Goal: Task Accomplishment & Management: Use online tool/utility

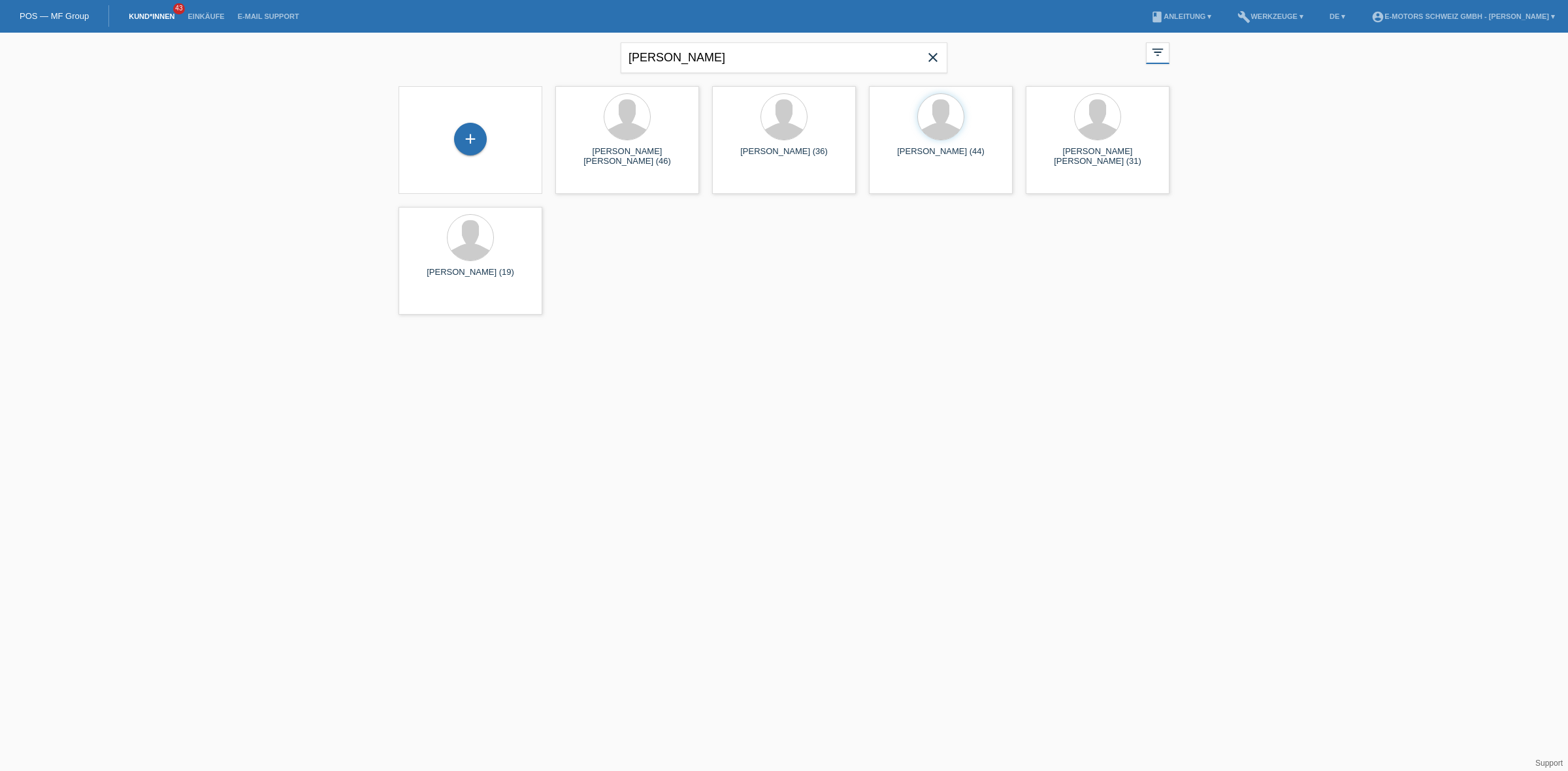
click at [938, 60] on icon "close" at bounding box center [933, 58] width 15 height 15
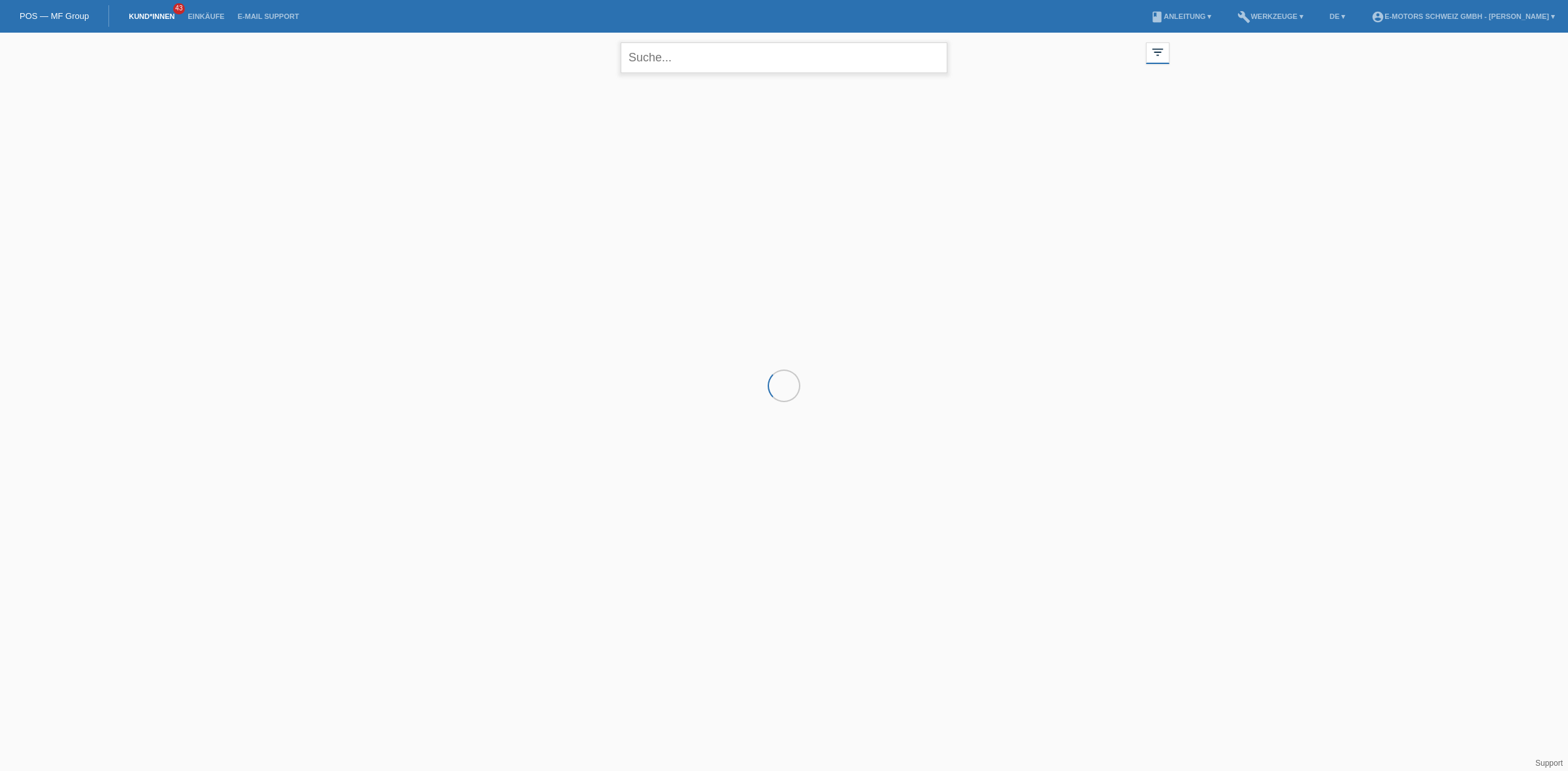
click at [903, 62] on input "text" at bounding box center [784, 58] width 327 height 31
type input "elias"
click at [214, 13] on link "Einkäufe" at bounding box center [206, 16] width 50 height 8
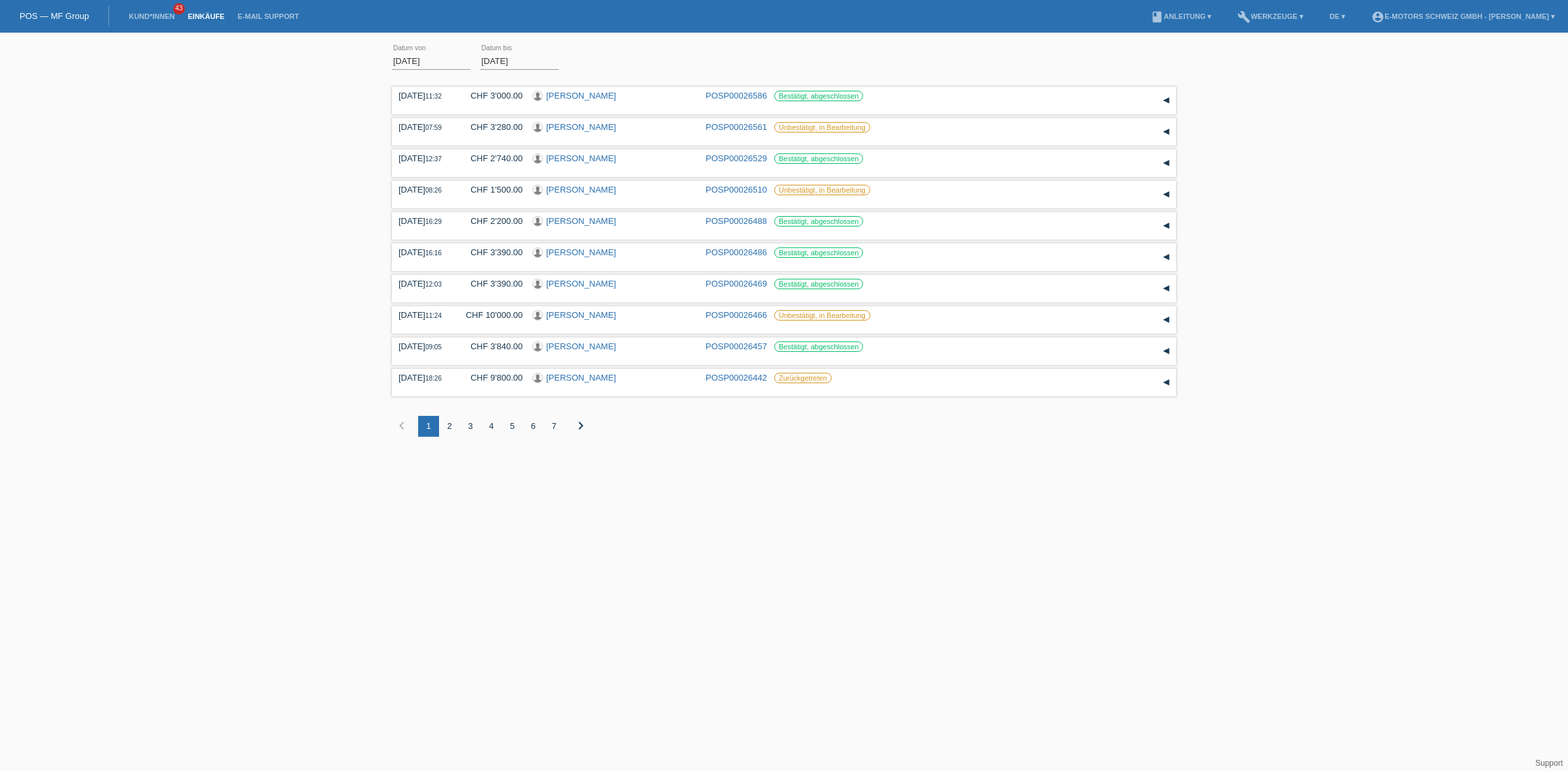
click at [448, 423] on div "2" at bounding box center [449, 427] width 21 height 21
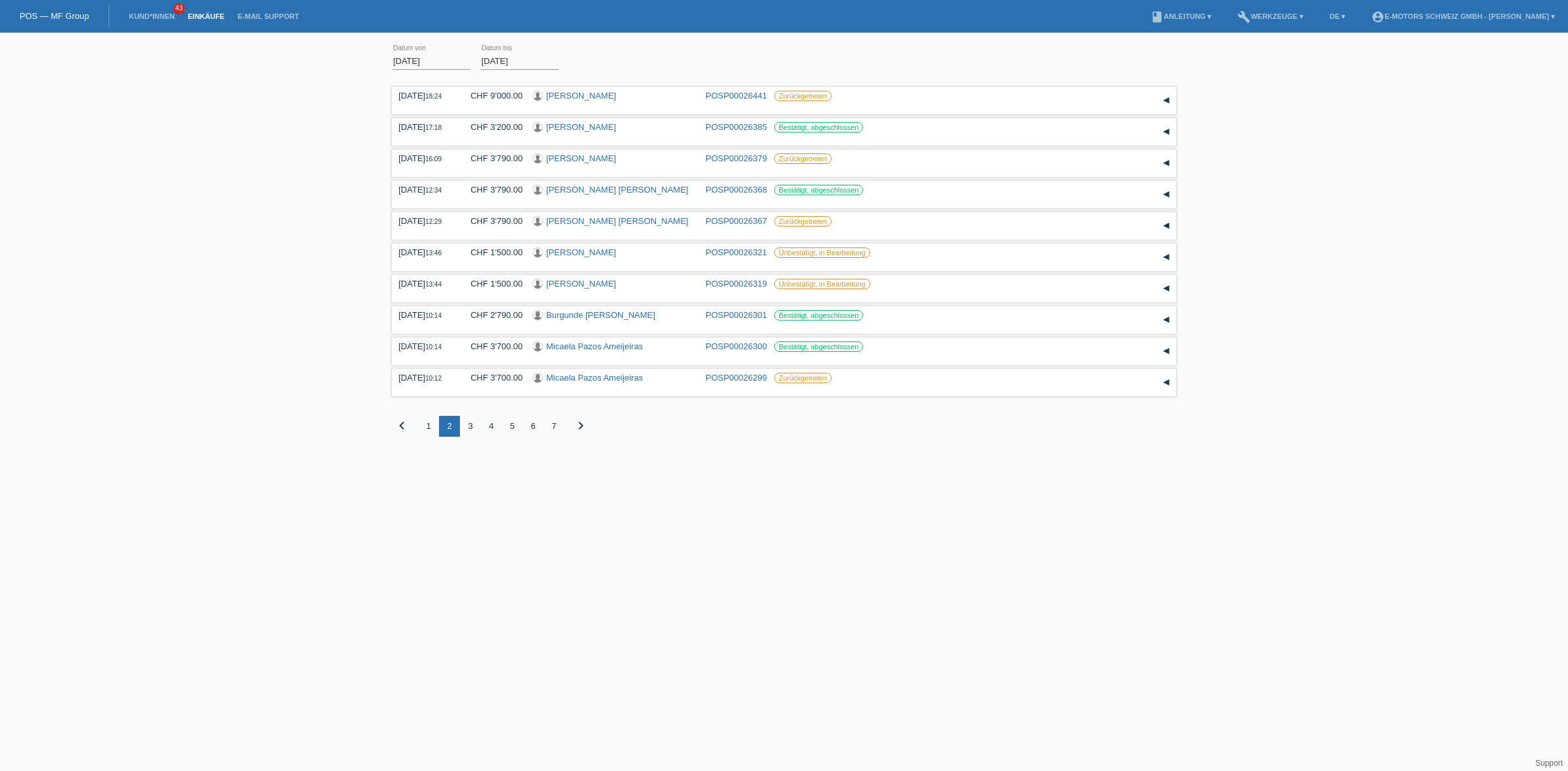
click at [471, 423] on div "3" at bounding box center [470, 427] width 21 height 21
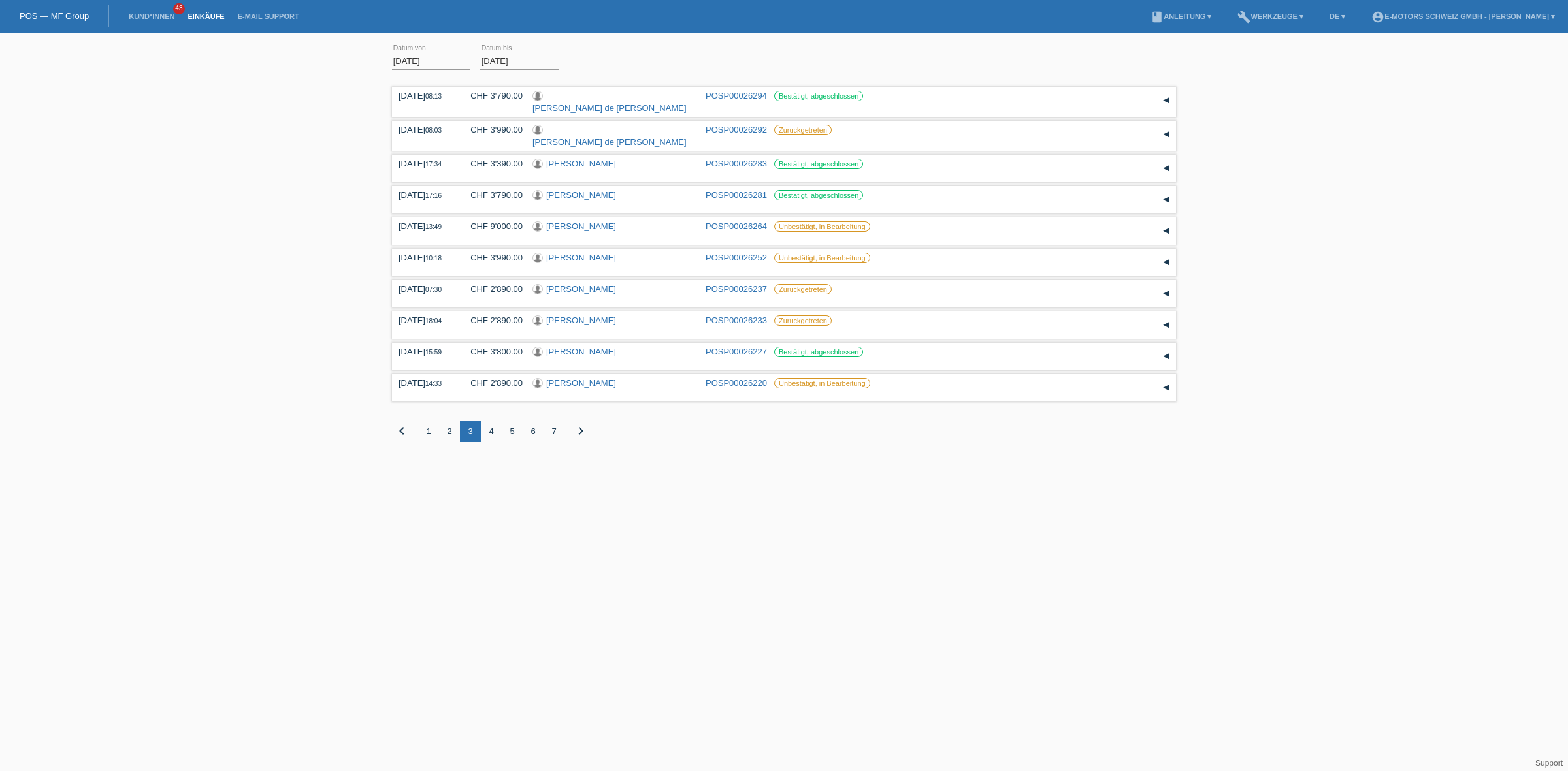
click at [495, 421] on div "4" at bounding box center [492, 432] width 21 height 21
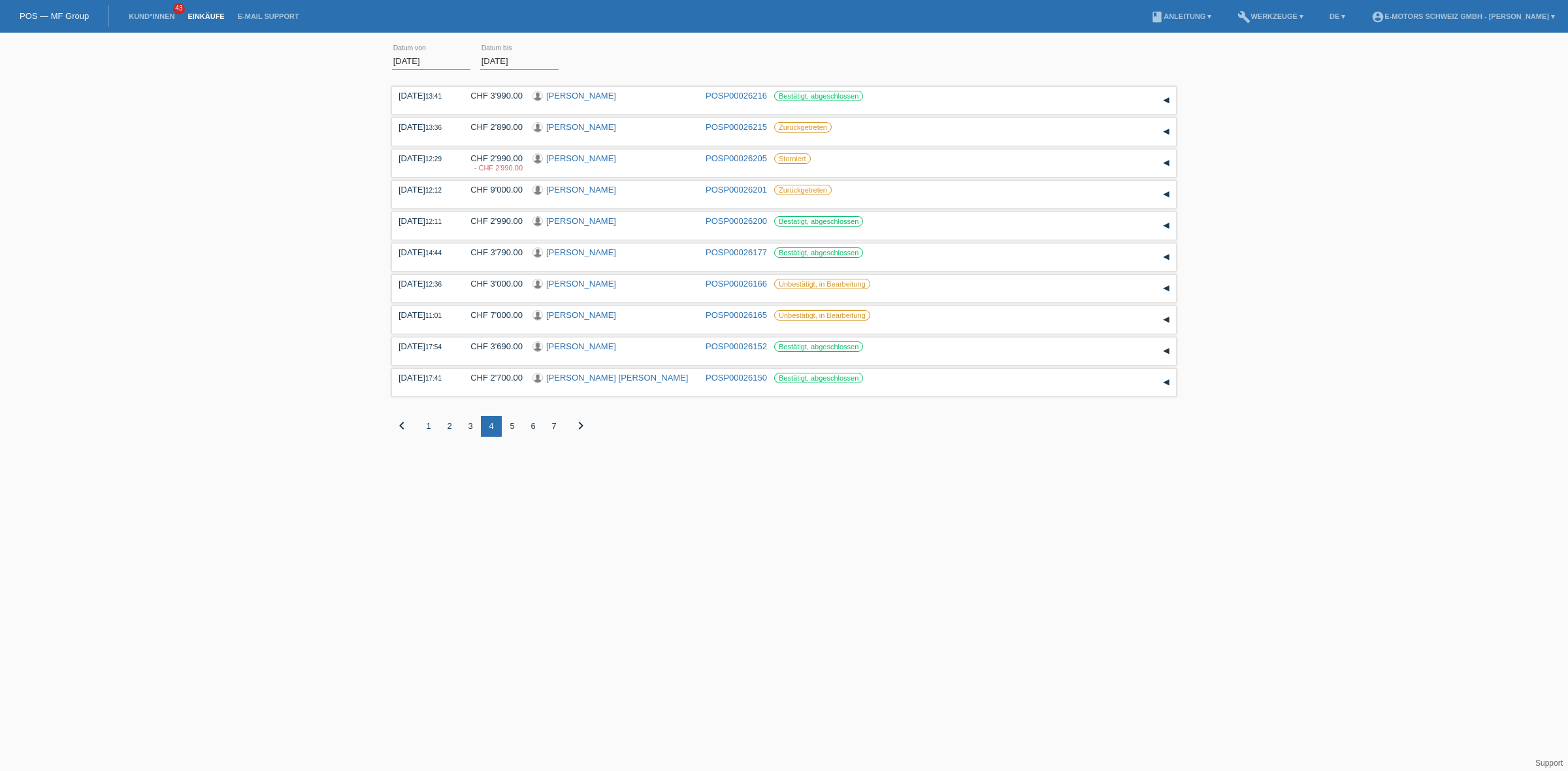
click at [451, 425] on div "2" at bounding box center [449, 427] width 21 height 21
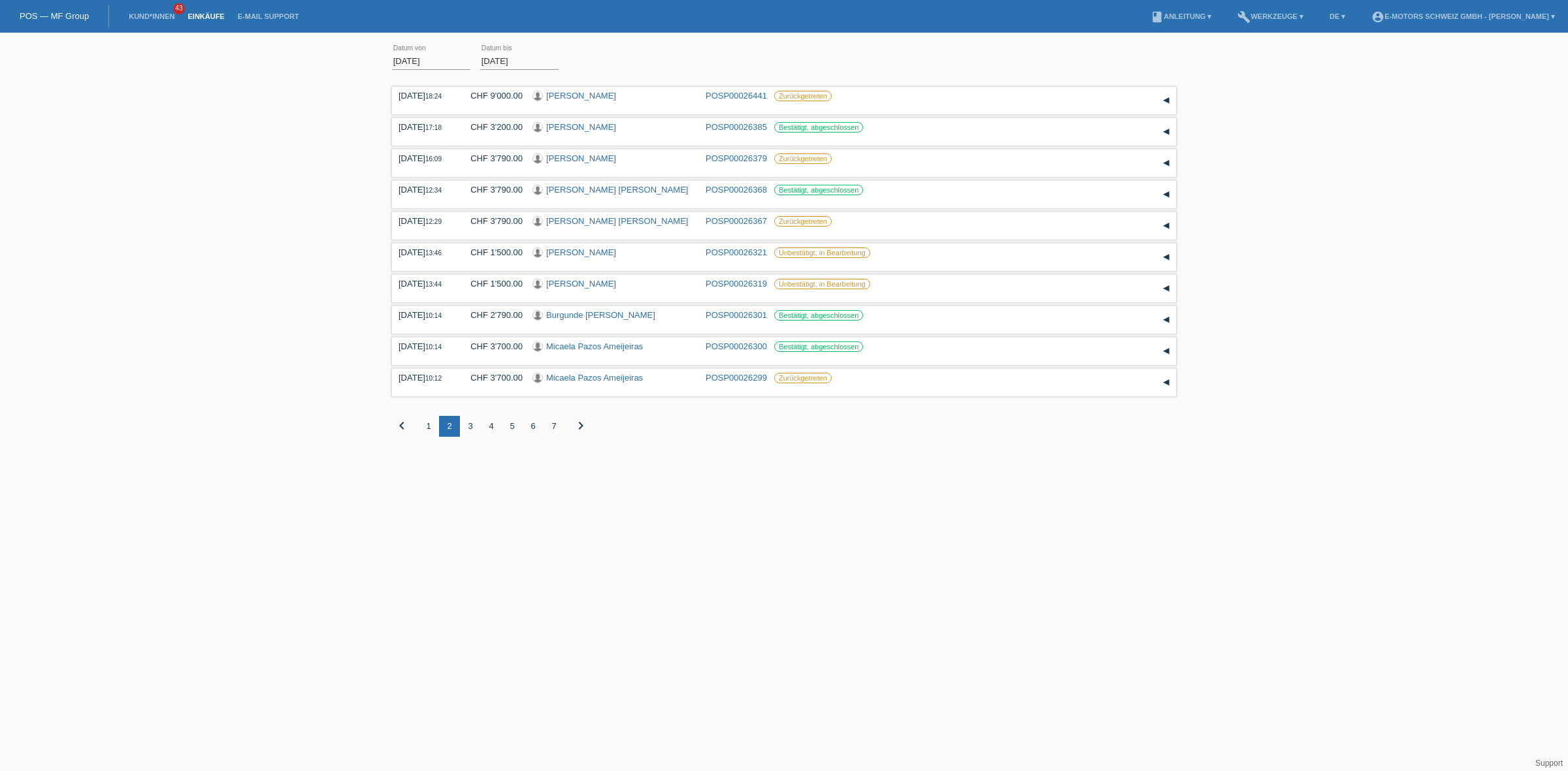
click at [426, 425] on div "1" at bounding box center [429, 427] width 21 height 21
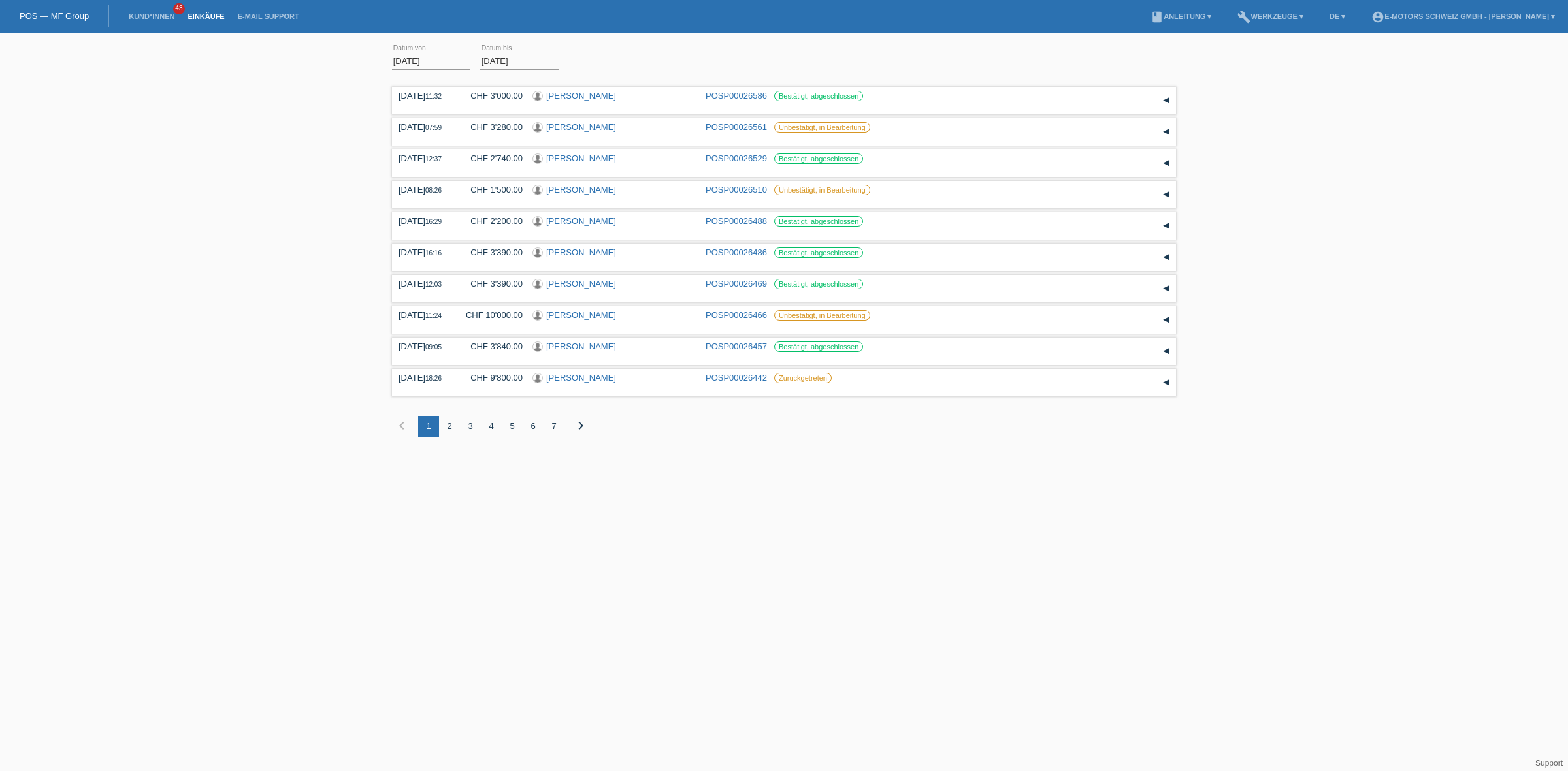
click at [449, 425] on div "2" at bounding box center [449, 427] width 21 height 21
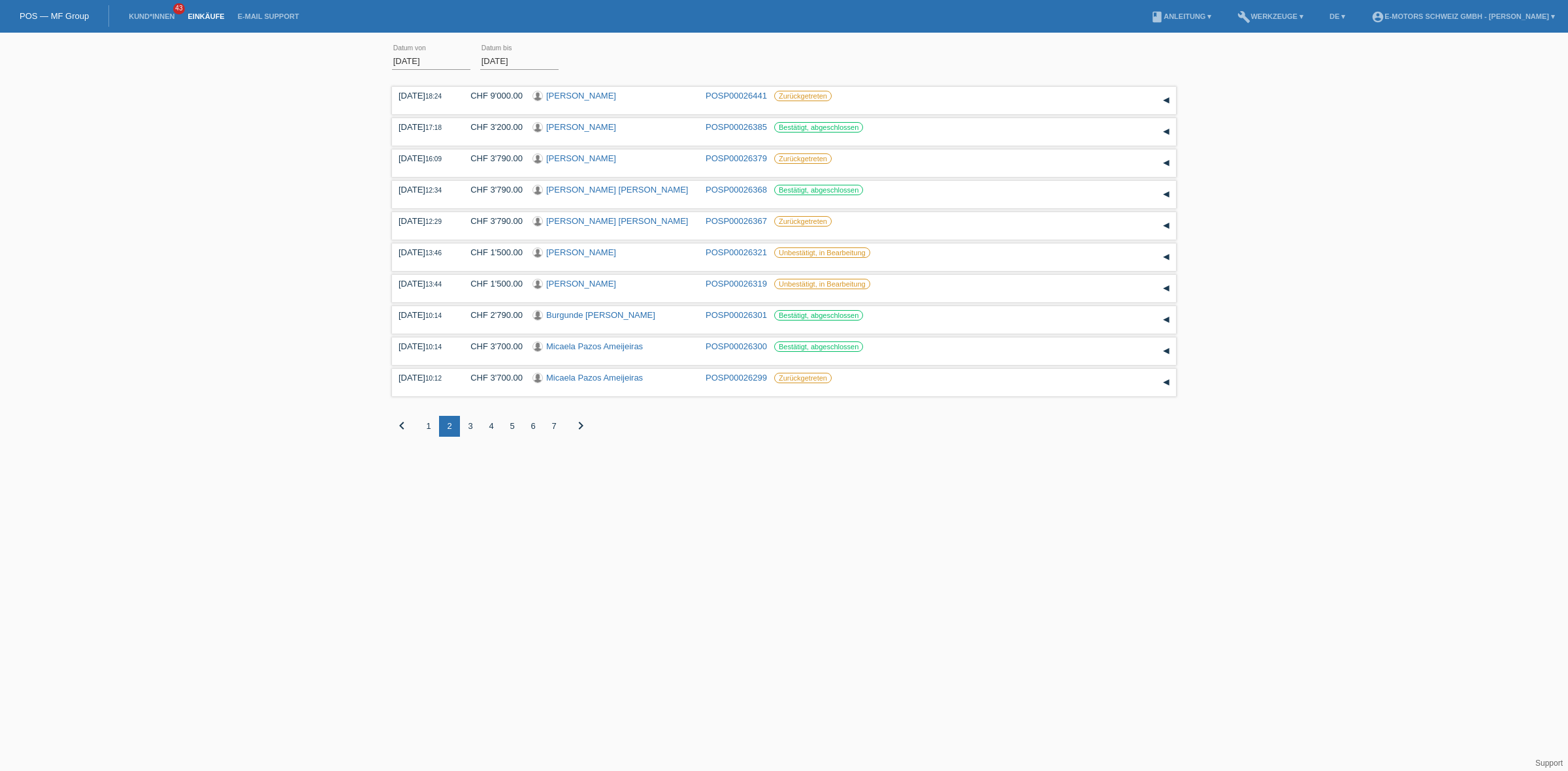
click at [470, 419] on div "3" at bounding box center [470, 427] width 21 height 21
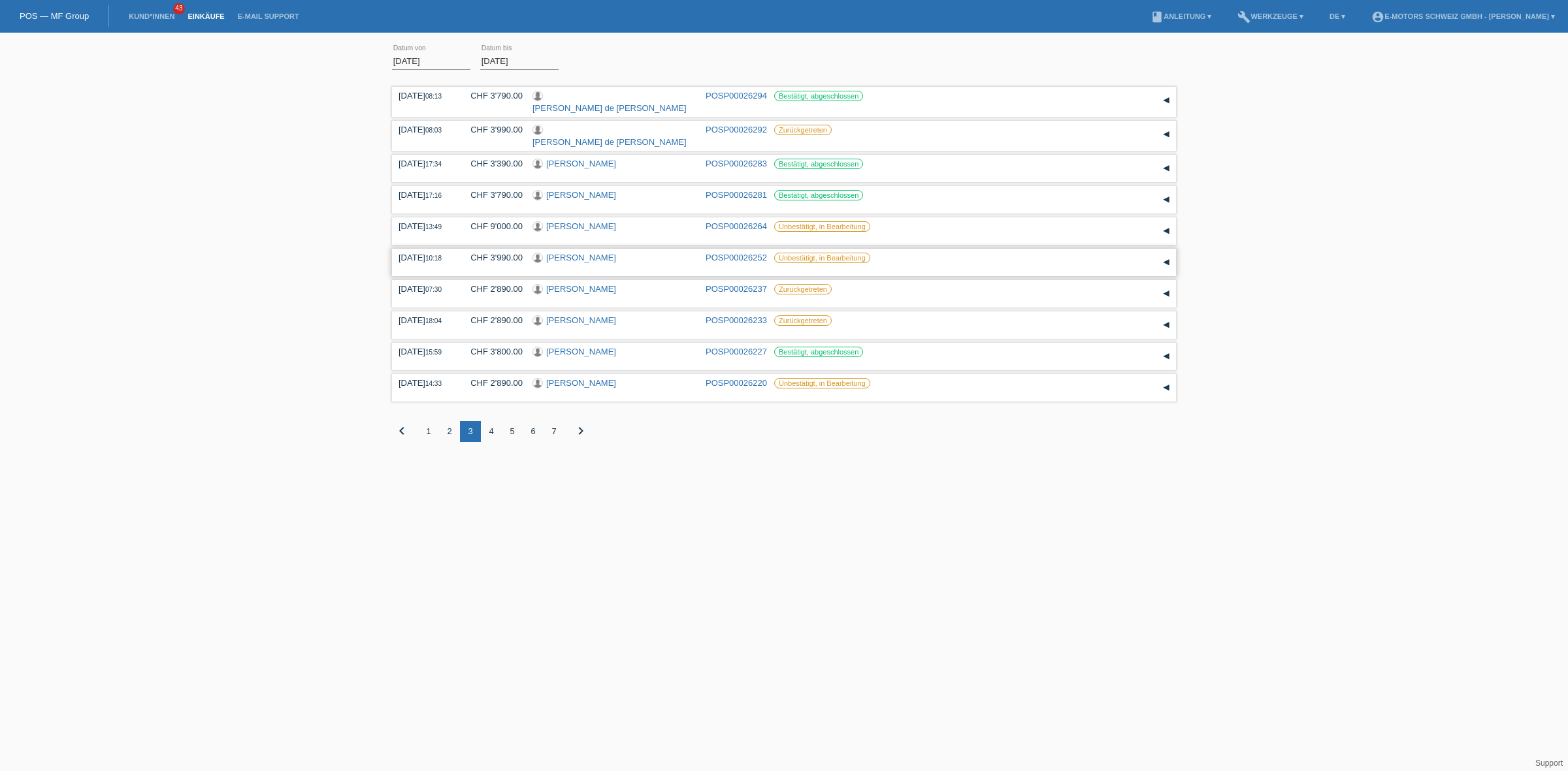
click at [556, 253] on link "[PERSON_NAME]" at bounding box center [581, 257] width 70 height 10
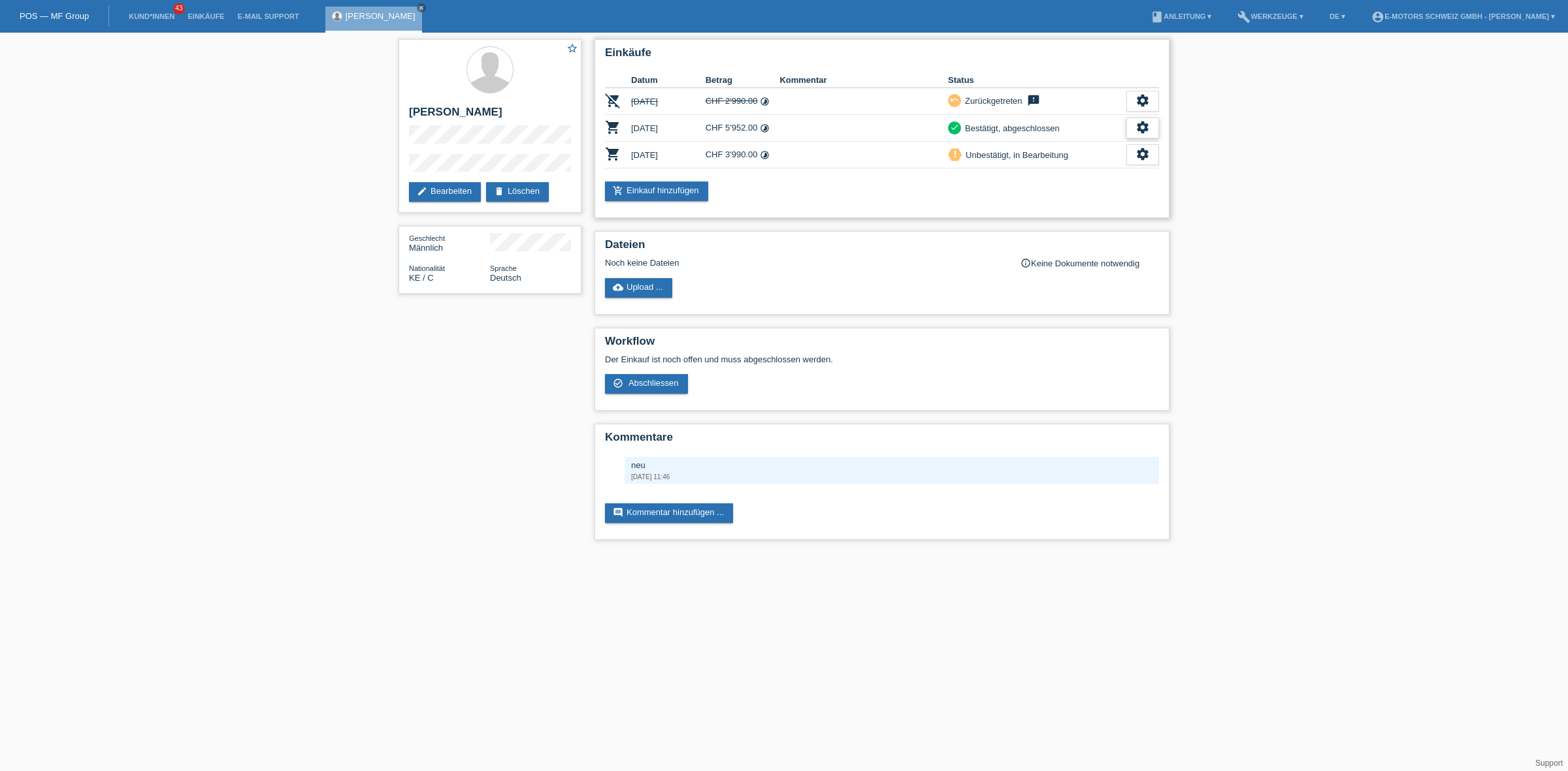
click at [1135, 124] on icon "settings" at bounding box center [1142, 127] width 14 height 14
click at [1083, 143] on span "Anzeigen" at bounding box center [1068, 146] width 40 height 15
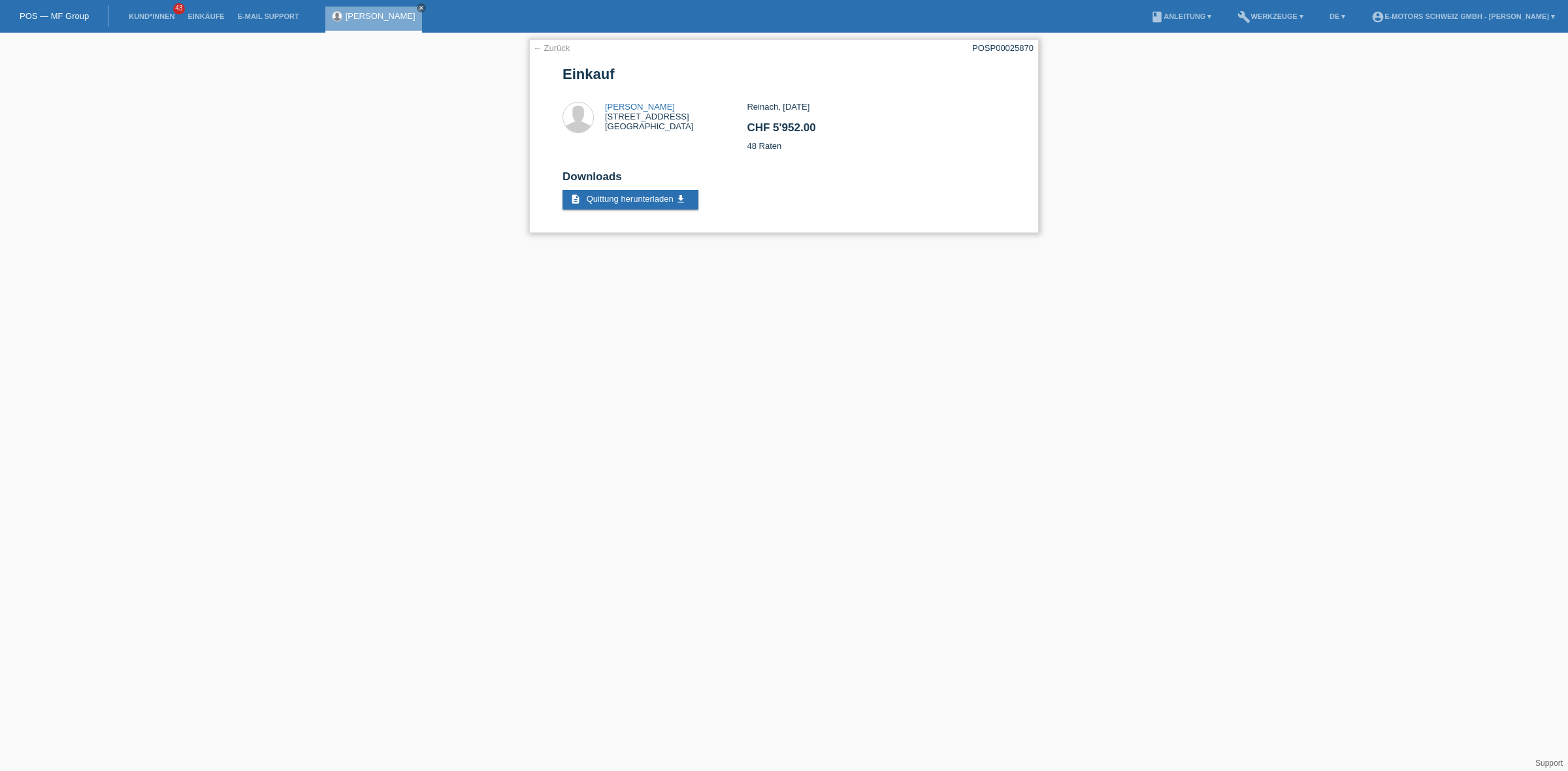
click at [541, 45] on link "← Zurück" at bounding box center [551, 48] width 37 height 10
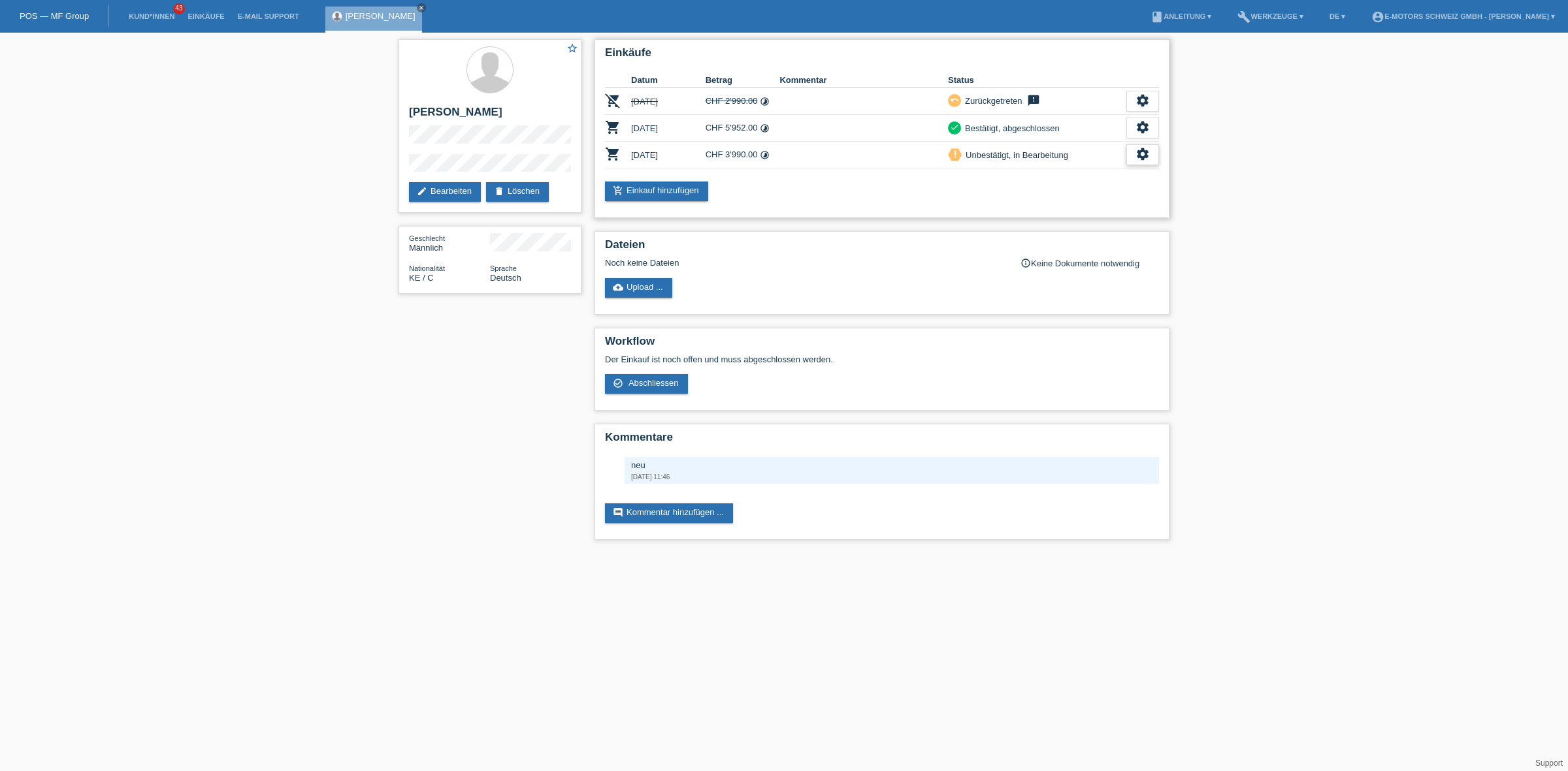
click at [1144, 154] on icon "settings" at bounding box center [1142, 153] width 14 height 14
click at [1086, 167] on div "fullscreen Anzeigen" at bounding box center [1074, 173] width 165 height 19
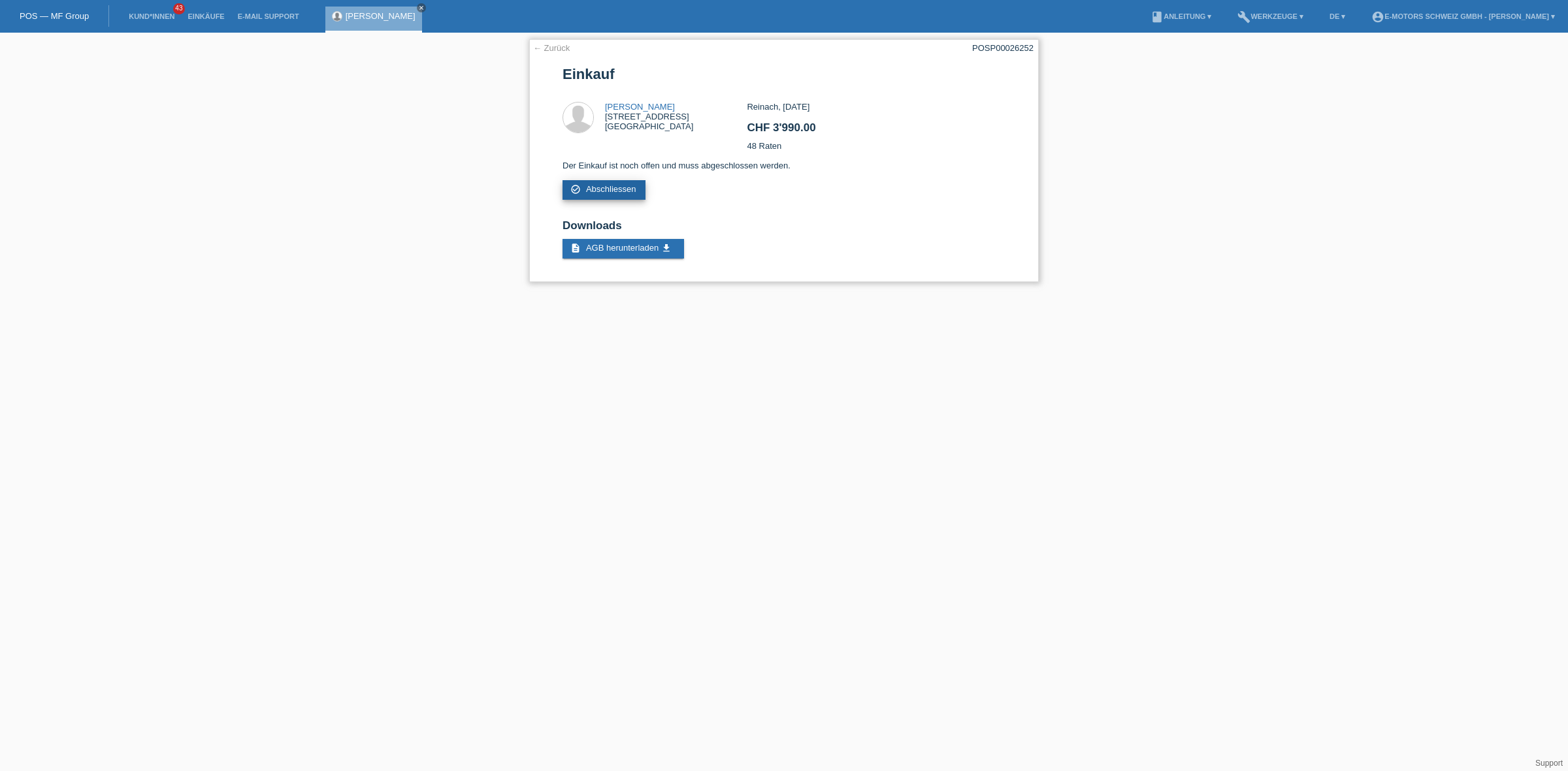
click at [598, 190] on link "check_circle_outline Abschliessen" at bounding box center [604, 190] width 83 height 19
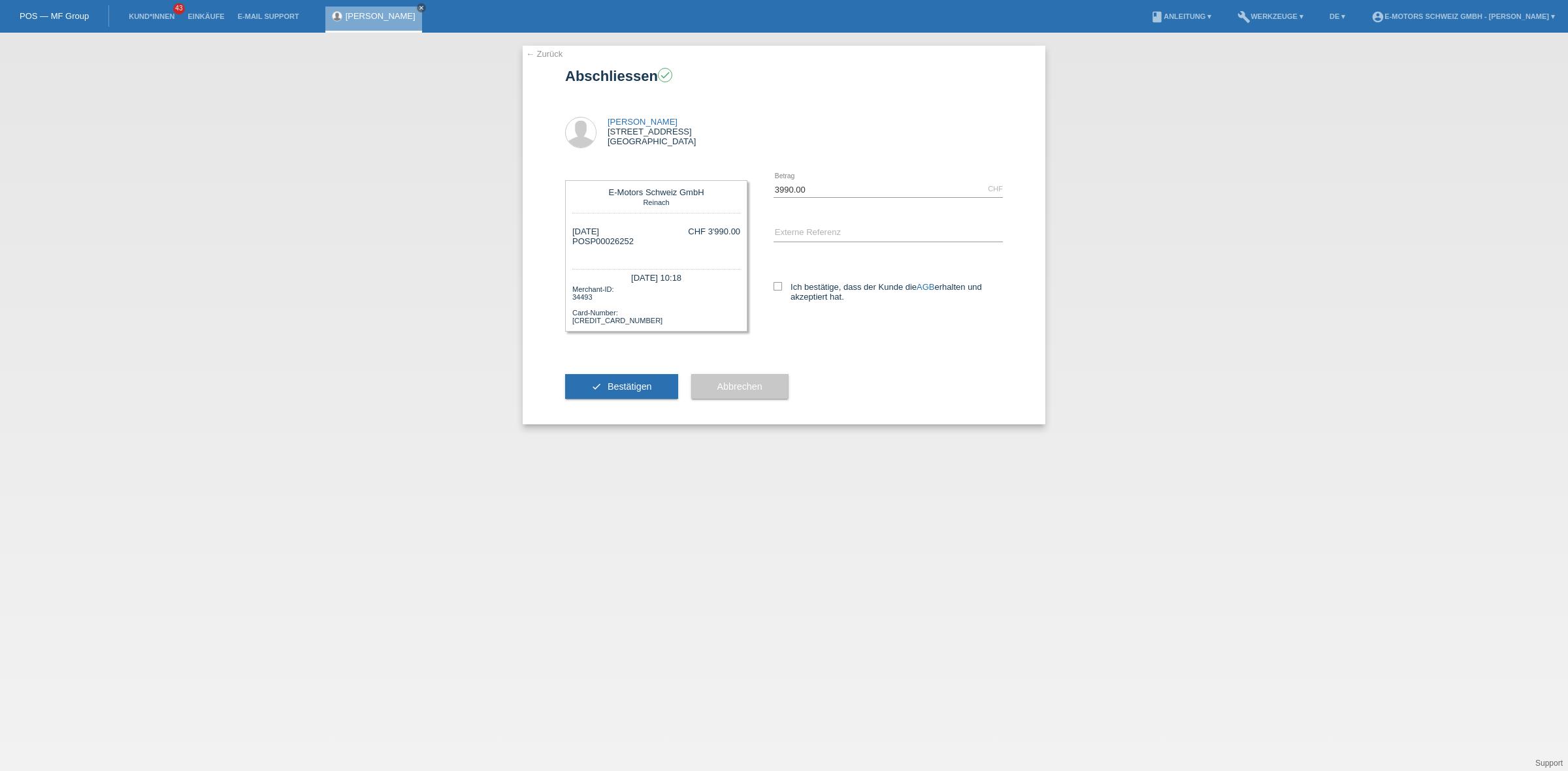
drag, startPoint x: 562, startPoint y: 110, endPoint x: 679, endPoint y: 160, distance: 127.2
click at [679, 160] on div "← Zurück Abschliessen check [PERSON_NAME] [STREET_ADDRESS] 3990.00" at bounding box center [784, 234] width 522 height 379
click at [896, 129] on div "[PERSON_NAME] [STREET_ADDRESS]" at bounding box center [784, 128] width 438 height 76
